Goal: Information Seeking & Learning: Learn about a topic

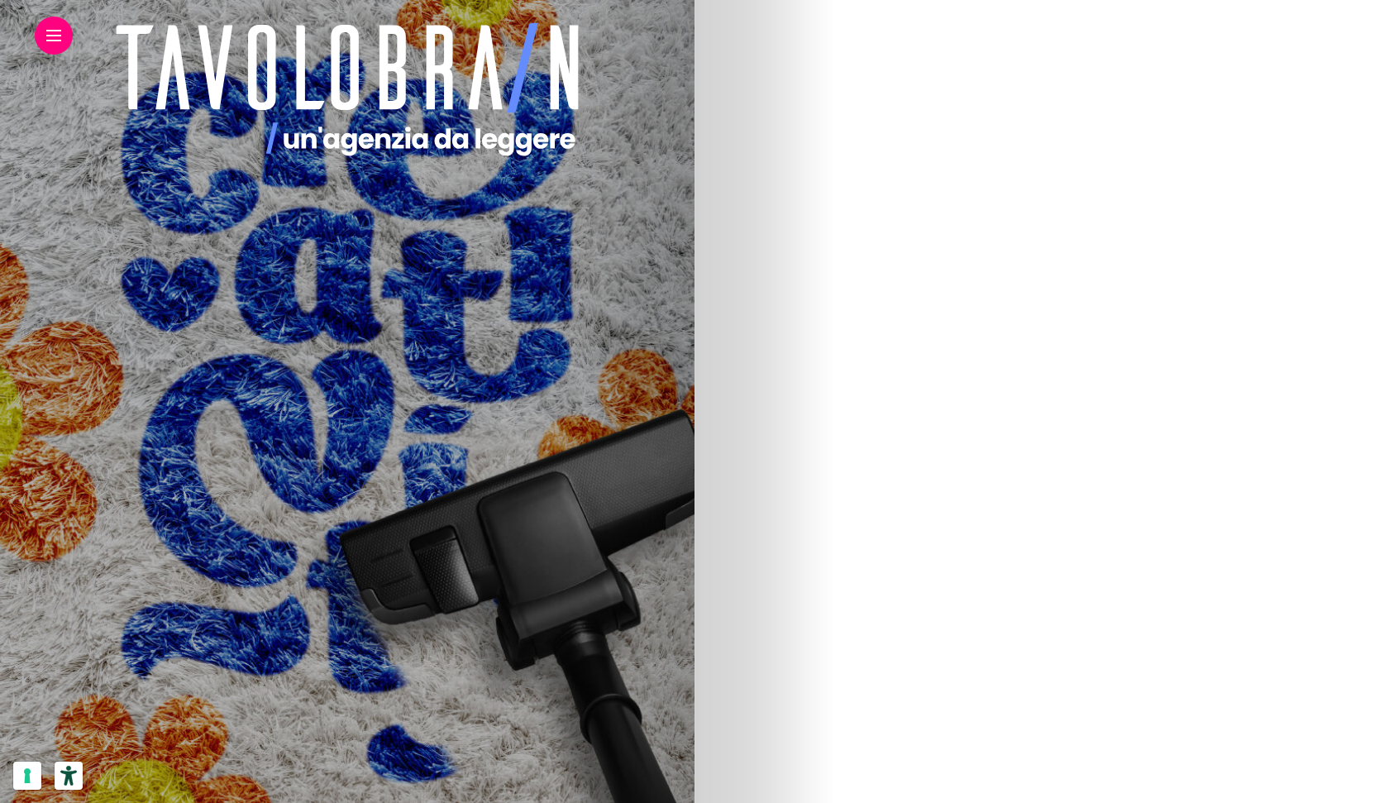
scroll to position [654, 0]
click at [475, 273] on img at bounding box center [182, 244] width 588 height 992
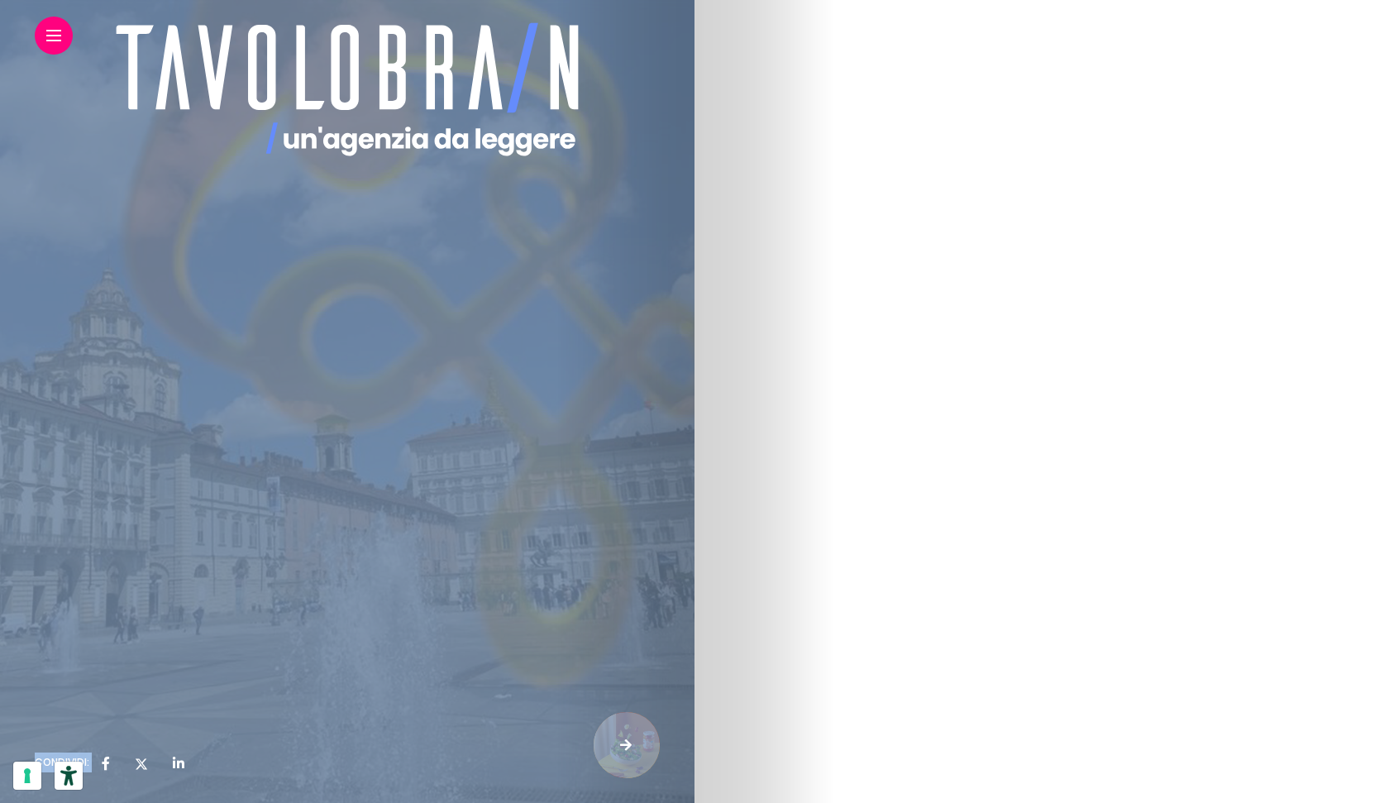
scroll to position [7019, 0]
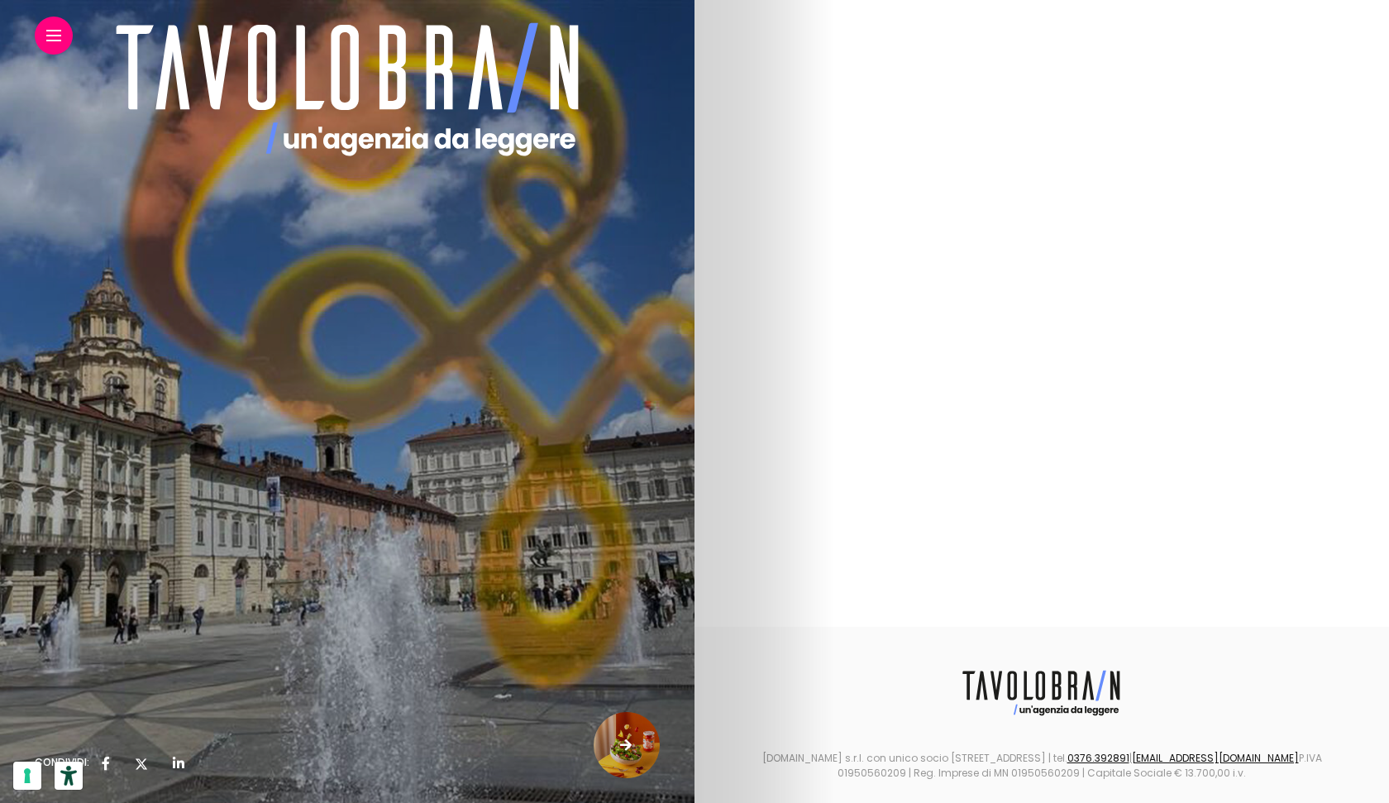
drag, startPoint x: 733, startPoint y: 150, endPoint x: 1141, endPoint y: 122, distance: 408.5
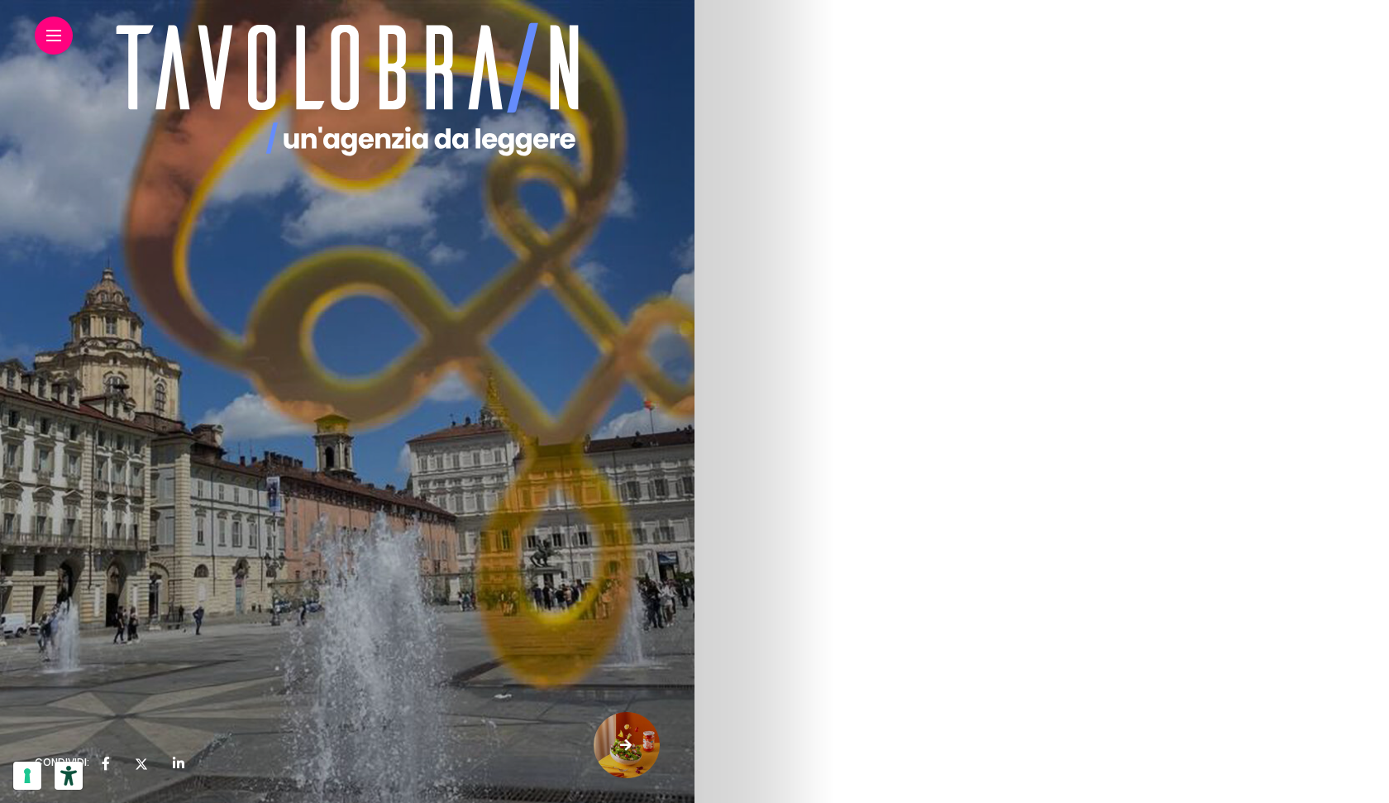
scroll to position [6106, 0]
click at [660, 503] on p "Perché il fine è tornare sempre per poi ripartire ogni volta. Evolvendo, svilup…" at bounding box center [347, 509] width 625 height 40
copy article "Loremips Dolor, s am cons adipis elitseddoeiu tem incid utlaboreetdo 52 magnaa …"
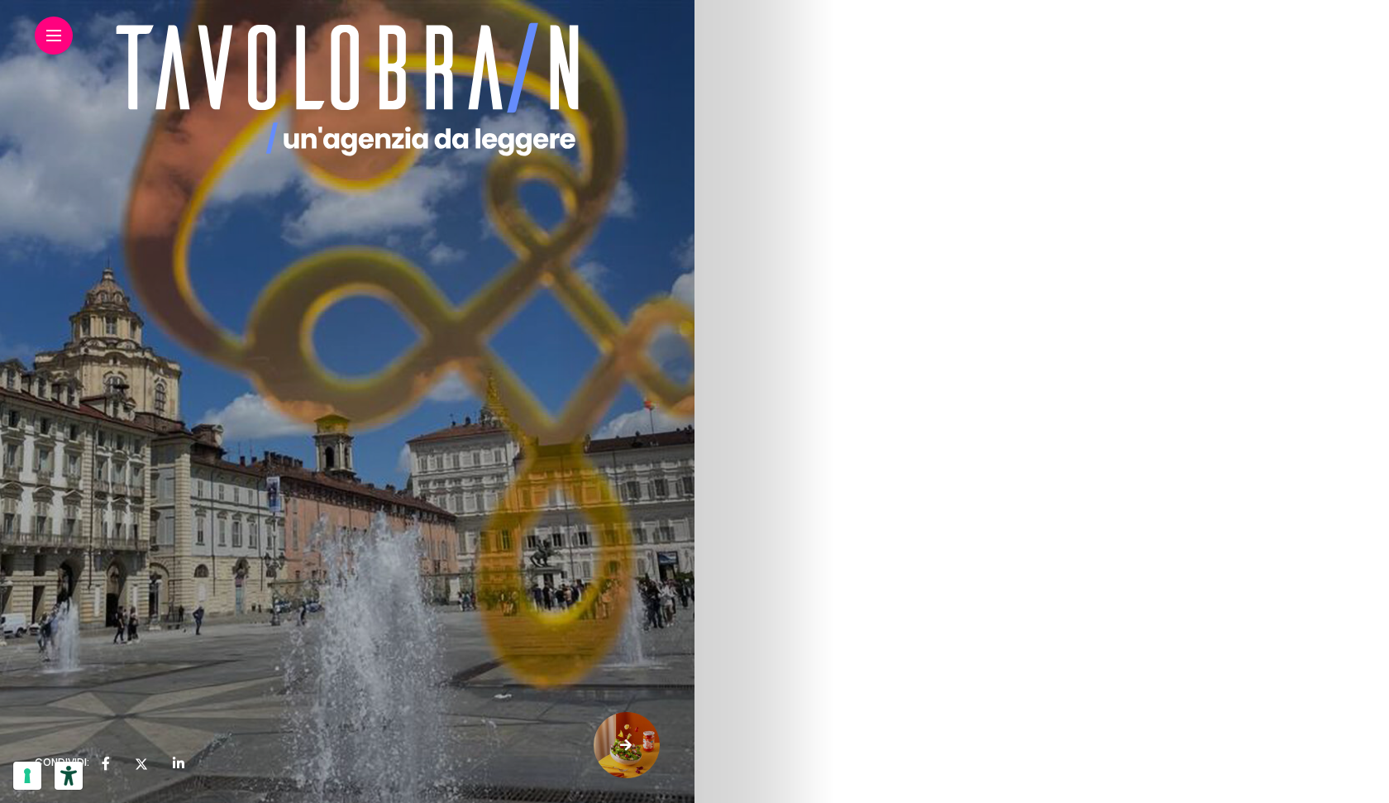
click at [660, 347] on img at bounding box center [347, 394] width 625 height 327
drag, startPoint x: 1108, startPoint y: 326, endPoint x: 815, endPoint y: 331, distance: 292.7
click at [658, 331] on em "“Un rover è un veicolo progettato per l’esplorazione di pianeti e satelliti, co…" at bounding box center [346, 373] width 623 height 176
copy em "Rover sarà anche un format di copiaincolla. T"
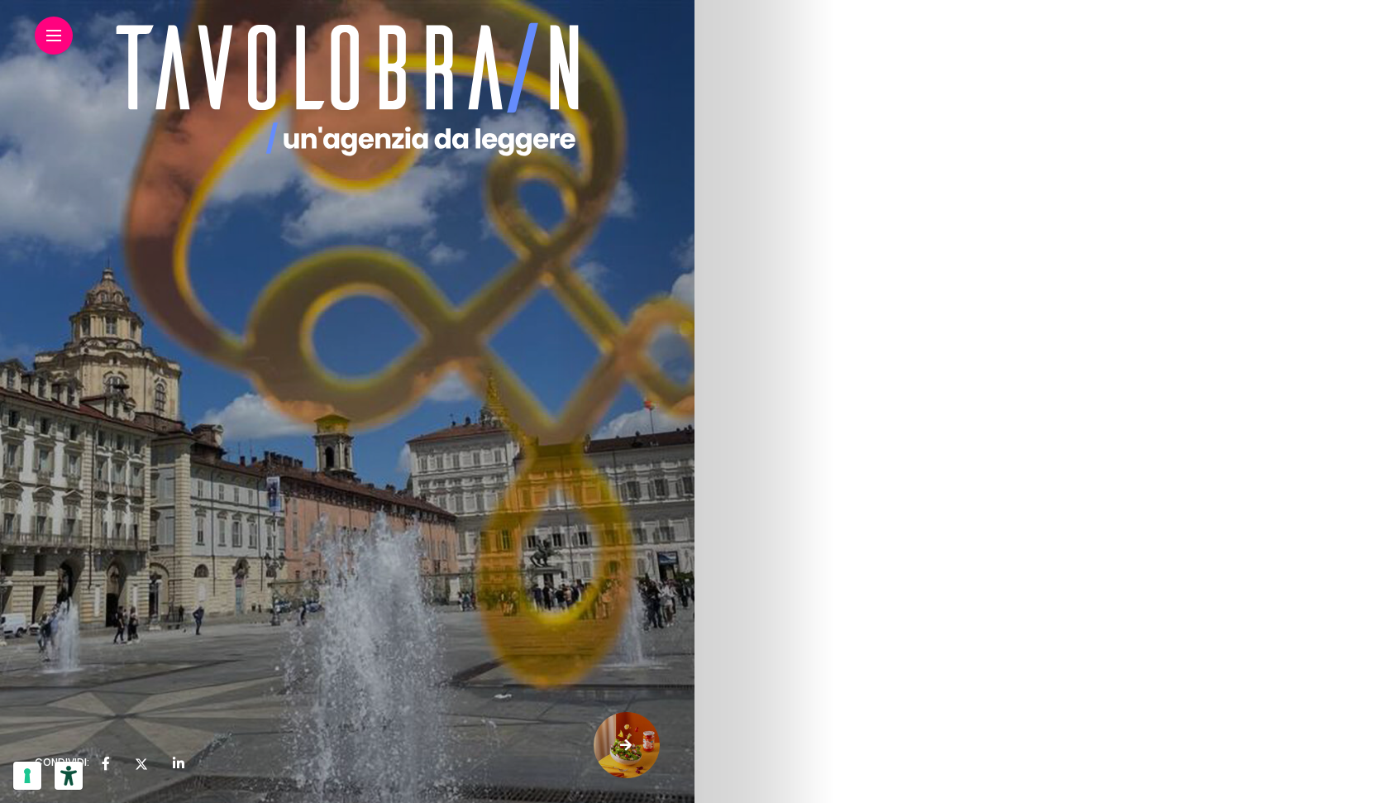
click at [660, 217] on p "Il [DATE], sulla nostra chat “Avvisi” – quella che riserviamo ai messaggi impor…" at bounding box center [347, 184] width 625 height 79
